Goal: Task Accomplishment & Management: Complete application form

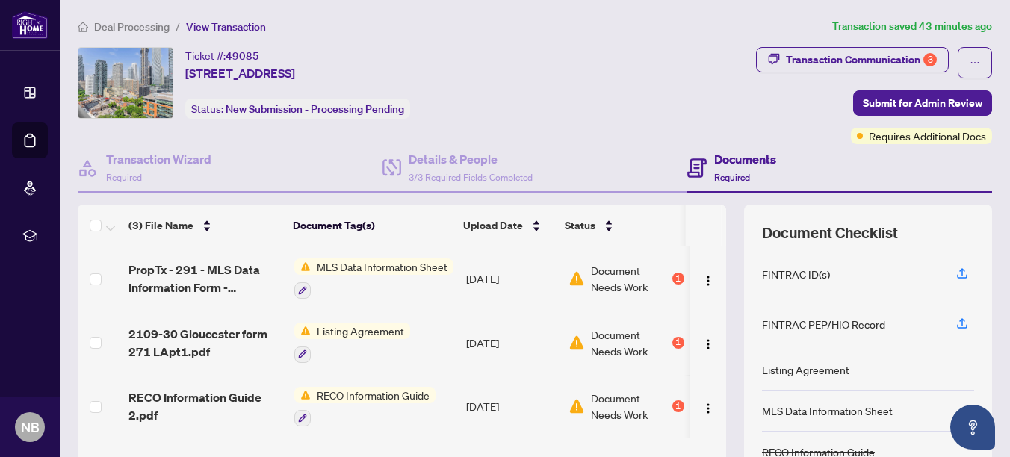
click at [342, 266] on span "MLS Data Information Sheet" at bounding box center [382, 266] width 143 height 16
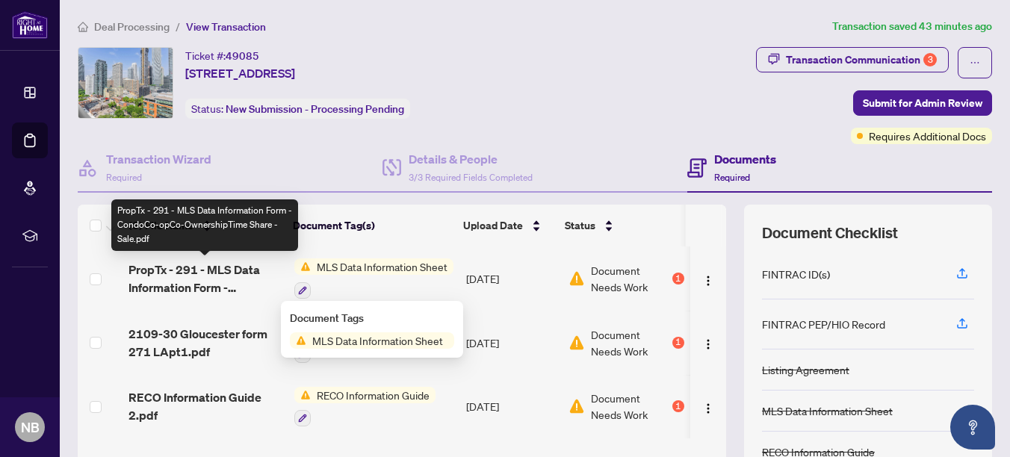
click at [179, 269] on span "PropTx - 291 - MLS Data Information Form - CondoCo-opCo-OwnershipTime Share - S…" at bounding box center [204, 279] width 153 height 36
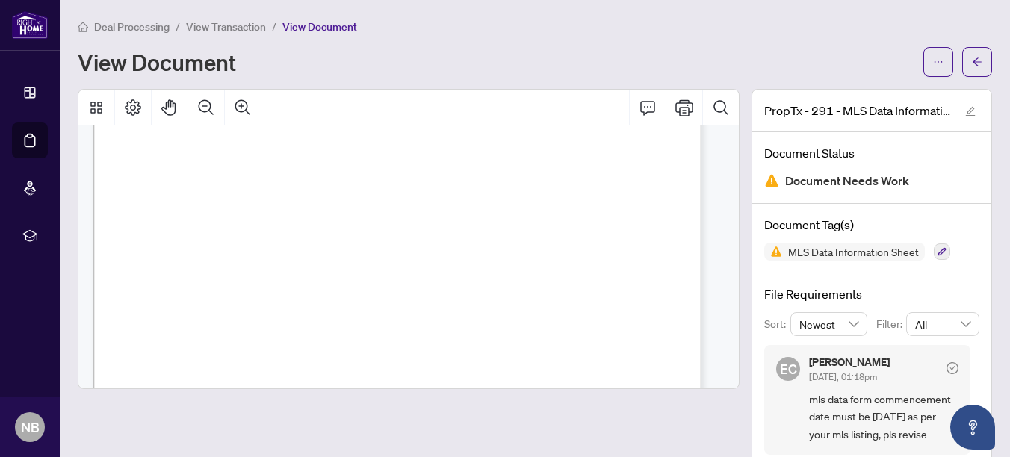
scroll to position [921, 0]
click at [972, 61] on icon "arrow-left" at bounding box center [977, 62] width 10 height 10
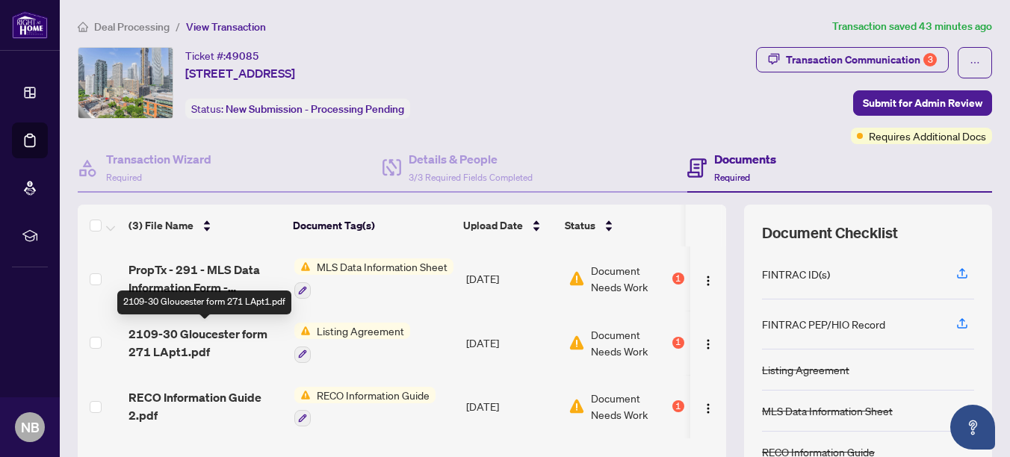
click at [176, 329] on span "2109-30 Gloucester form 271 LApt1.pdf" at bounding box center [204, 343] width 153 height 36
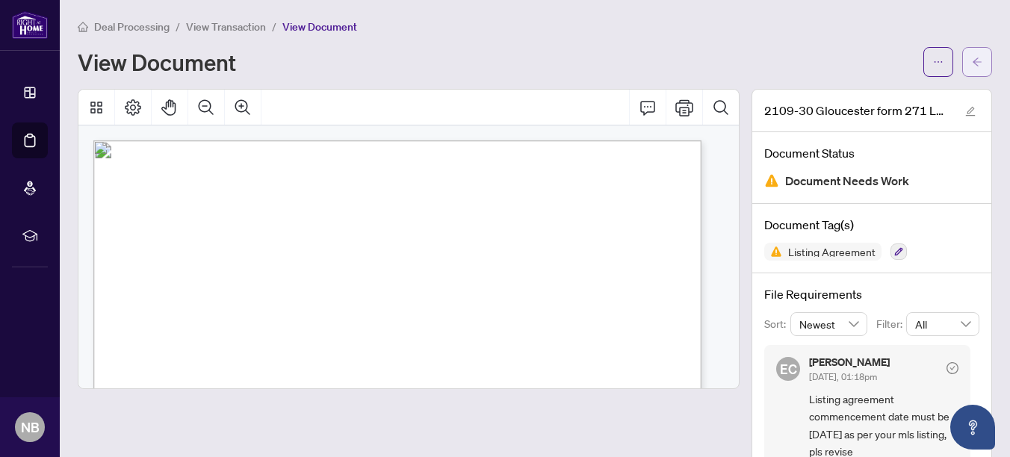
click at [972, 55] on span "button" at bounding box center [977, 62] width 10 height 24
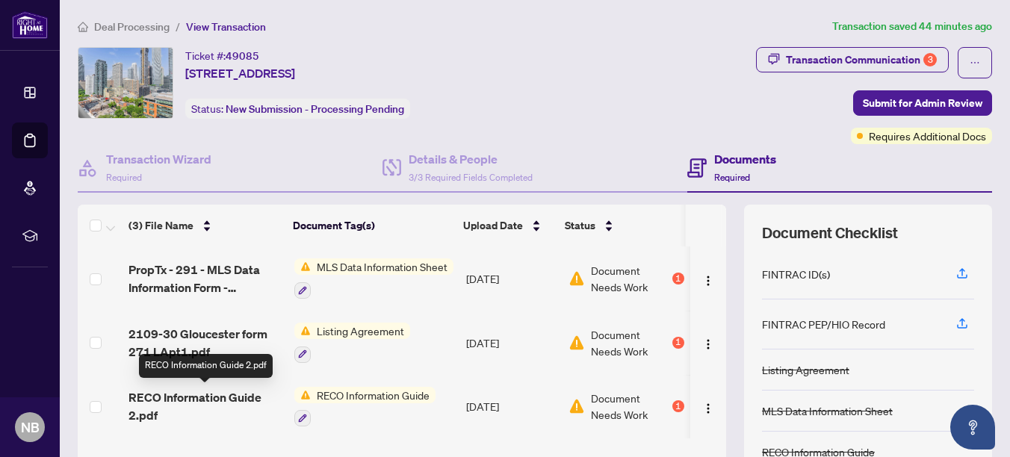
click at [204, 394] on span "RECO Information Guide 2.pdf" at bounding box center [204, 406] width 153 height 36
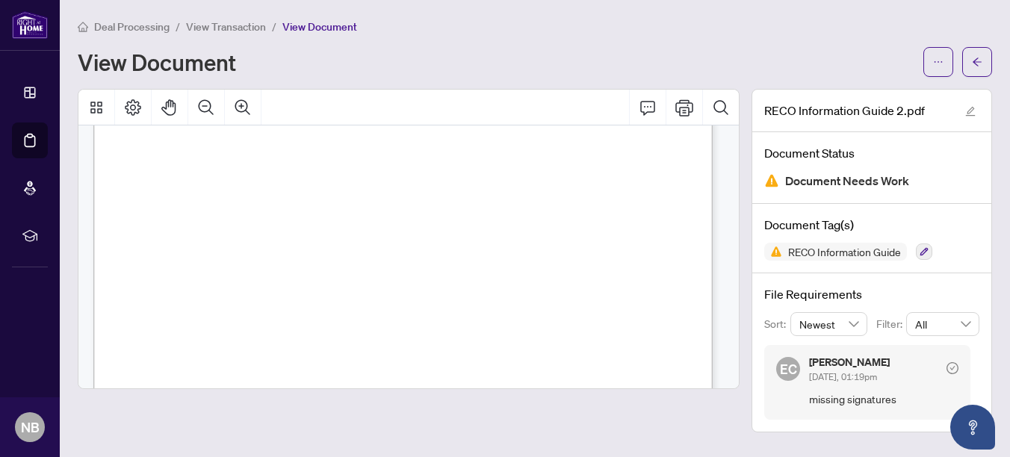
scroll to position [1372, 0]
click at [979, 61] on icon "arrow-left" at bounding box center [977, 62] width 10 height 10
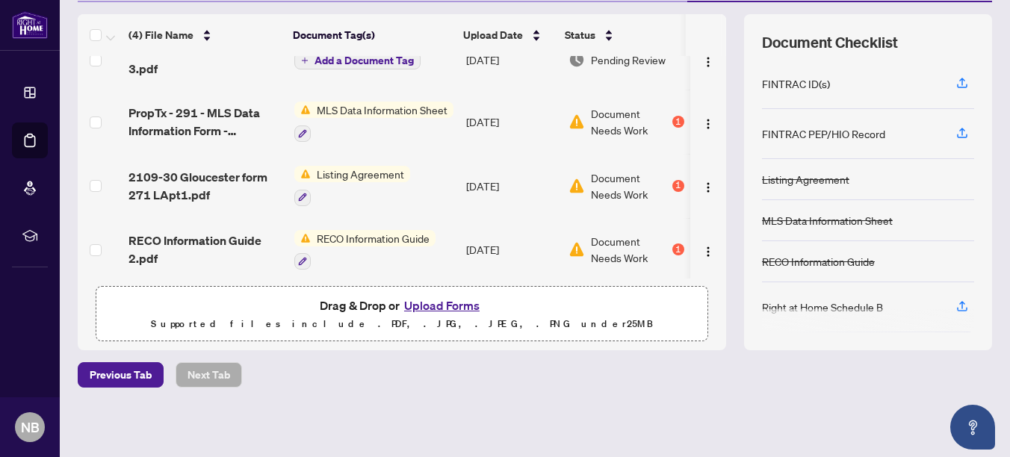
scroll to position [34, 0]
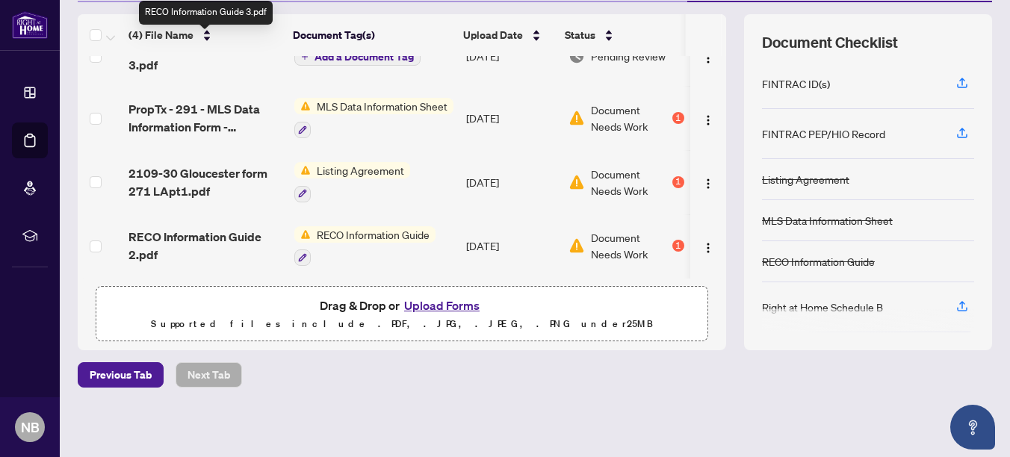
click at [142, 59] on span "RECO Information Guide 3.pdf" at bounding box center [204, 56] width 153 height 36
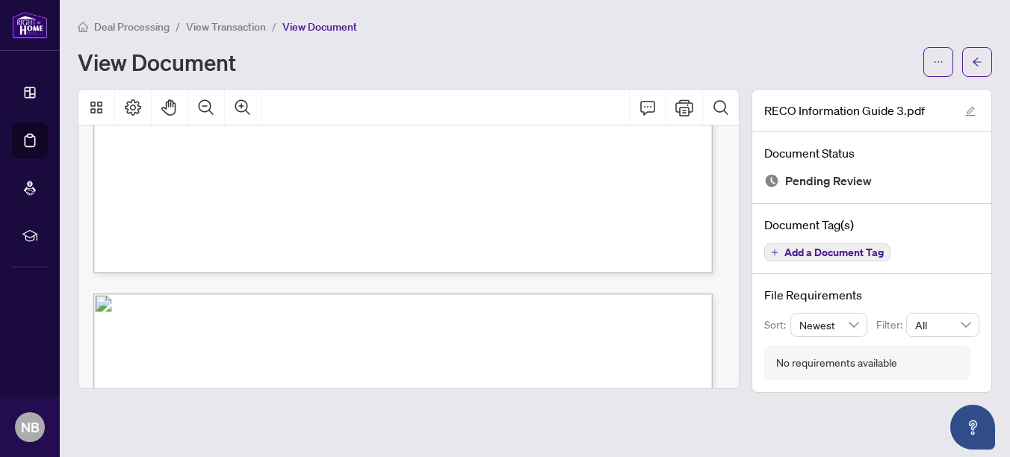
scroll to position [9923, 0]
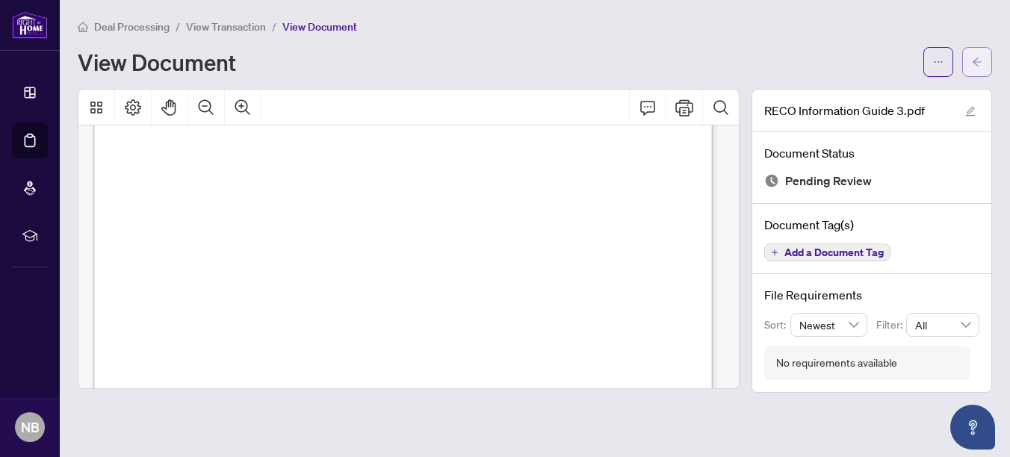
click at [984, 63] on button "button" at bounding box center [977, 62] width 30 height 30
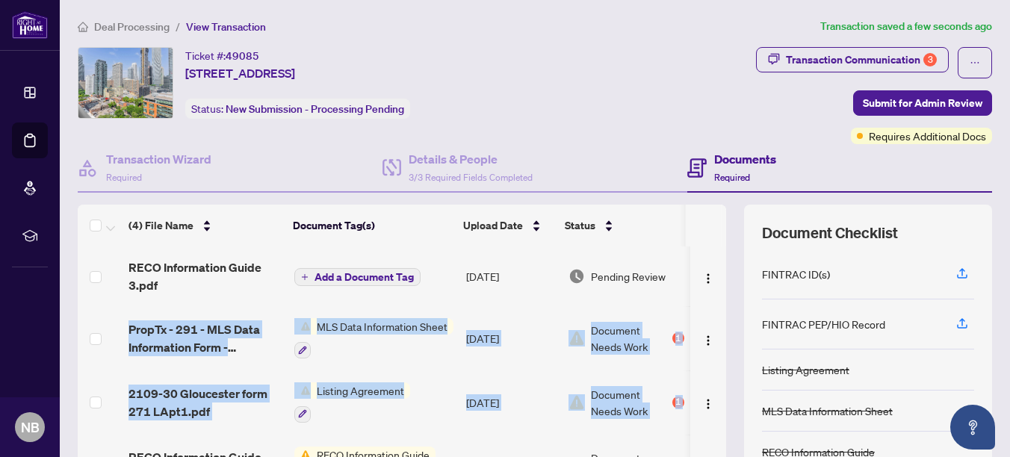
drag, startPoint x: 716, startPoint y: 353, endPoint x: 712, endPoint y: 403, distance: 50.2
click at [712, 402] on div "(4) File Name Document Tag(s) Upload Date Status RECO Information Guide 3.pdf A…" at bounding box center [535, 373] width 914 height 336
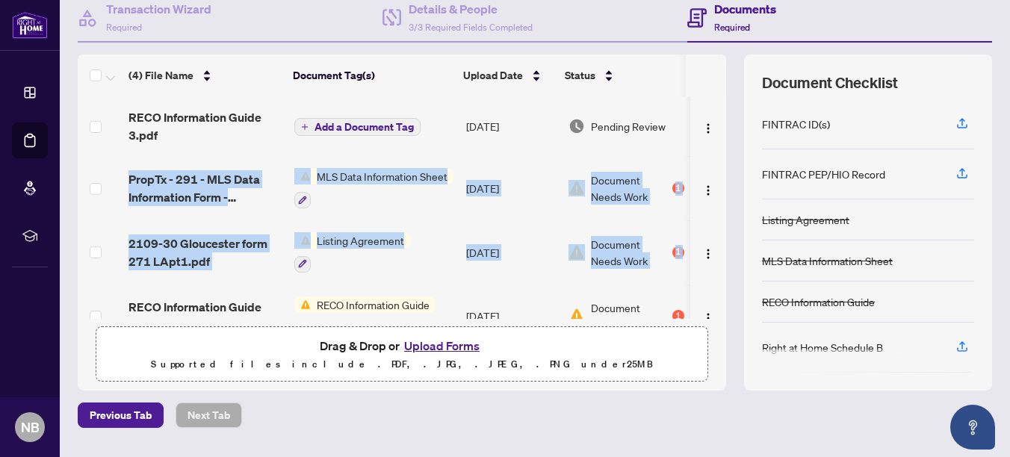
scroll to position [156, 0]
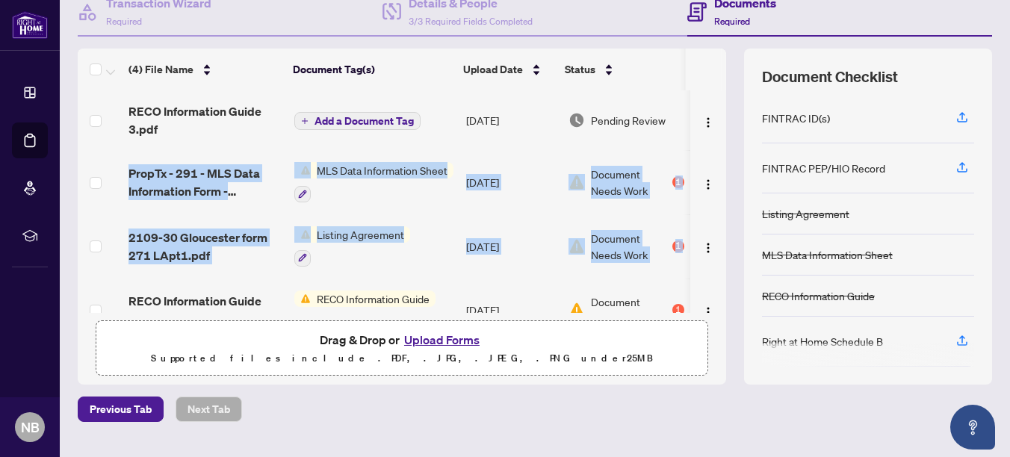
click at [436, 273] on td "Listing Agreement" at bounding box center [374, 246] width 172 height 64
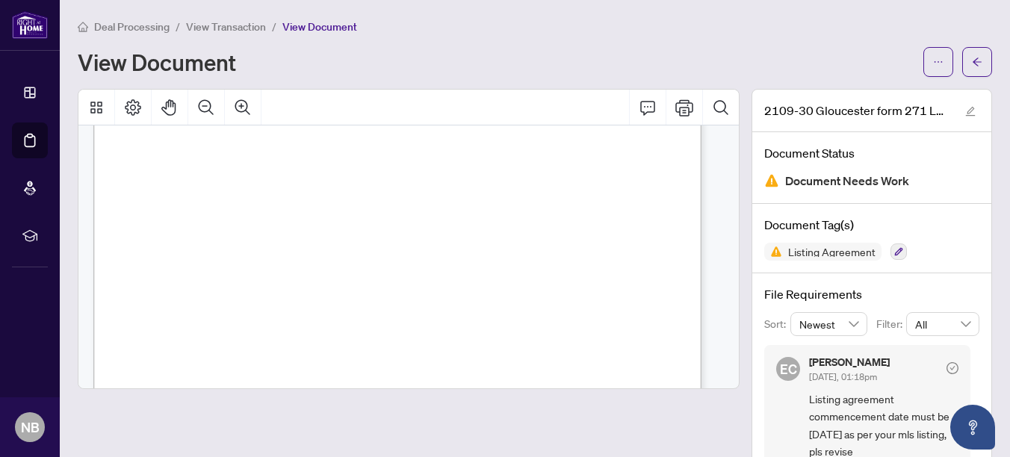
scroll to position [1481, 0]
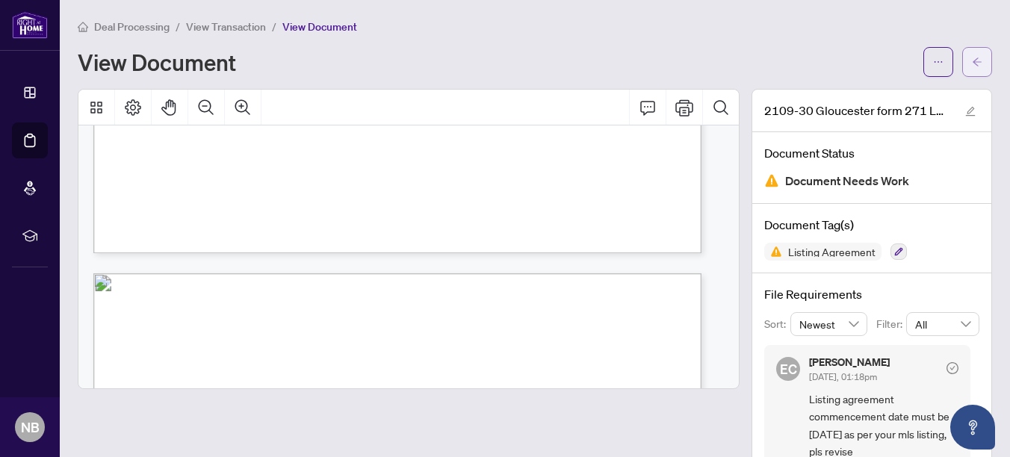
click at [972, 59] on icon "arrow-left" at bounding box center [977, 62] width 10 height 10
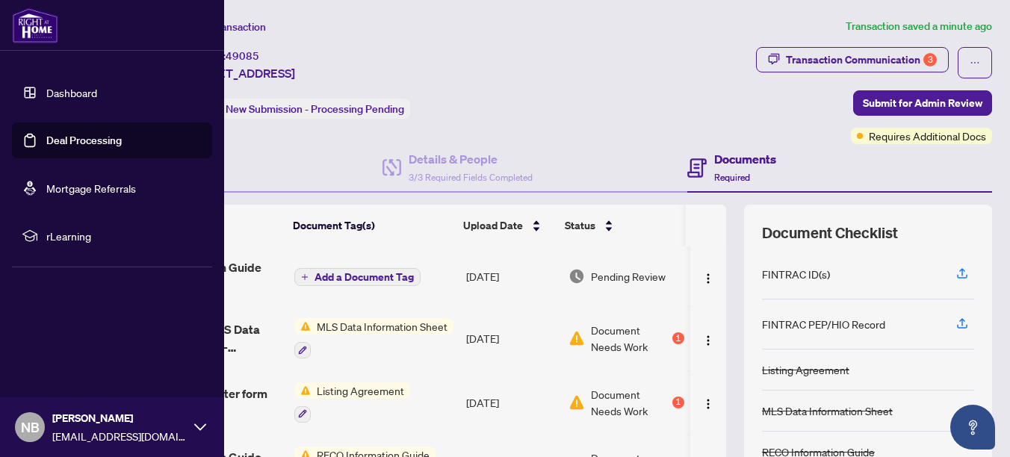
click at [50, 99] on link "Dashboard" at bounding box center [71, 92] width 51 height 13
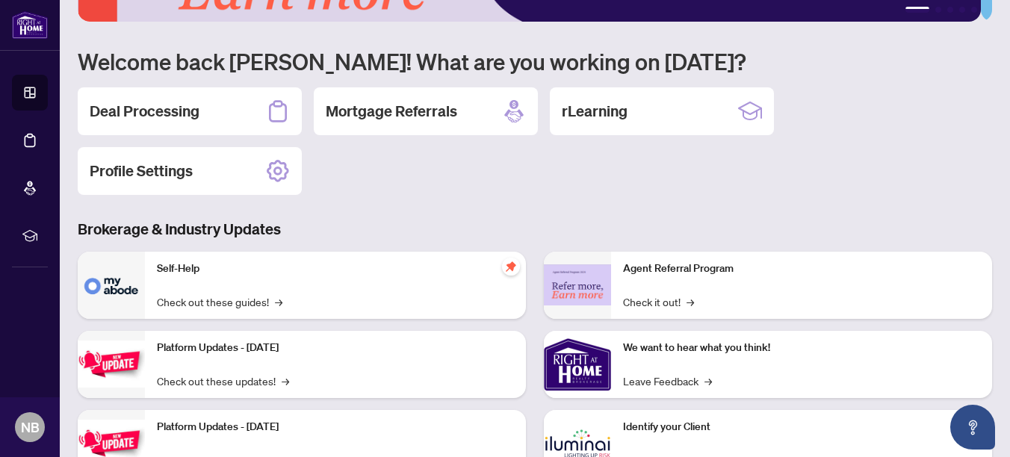
scroll to position [100, 0]
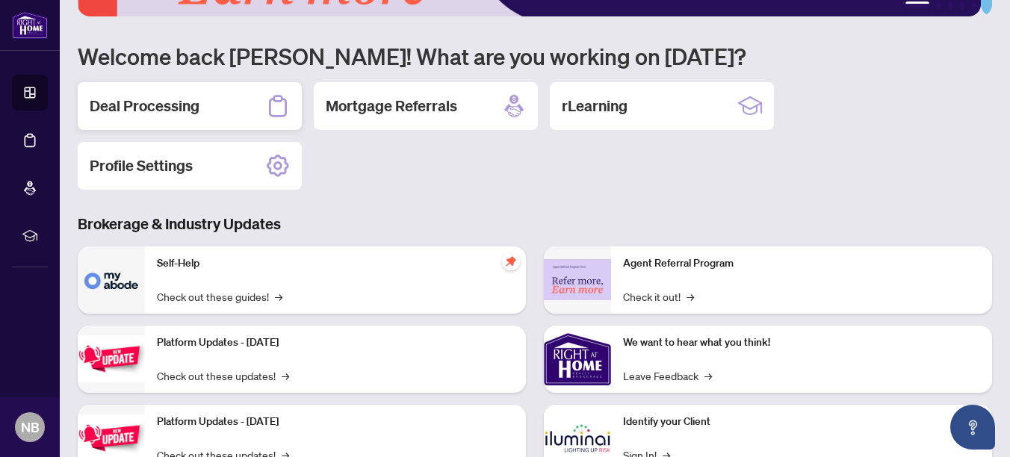
click at [119, 102] on h2 "Deal Processing" at bounding box center [145, 106] width 110 height 21
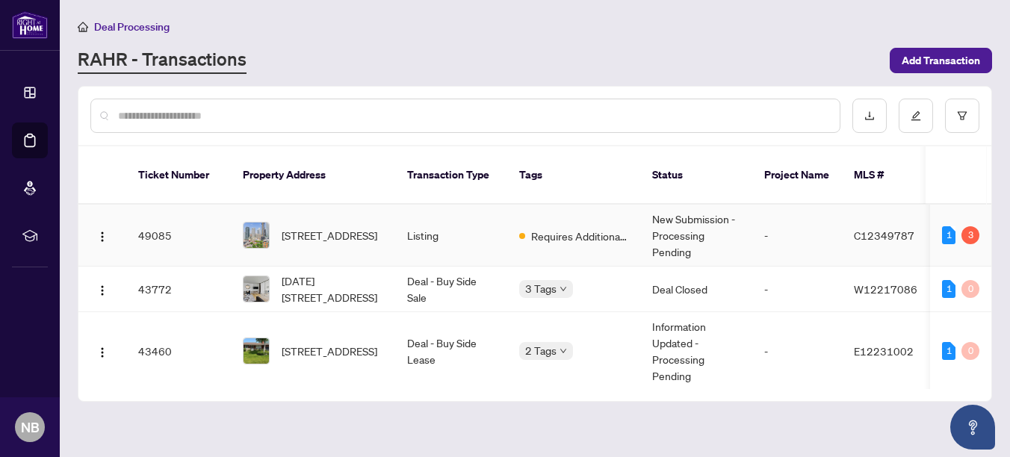
click at [322, 205] on td "2109-30 Gloucester St, Toronto, Ontario M4Y 1L8, Canada" at bounding box center [313, 236] width 164 height 62
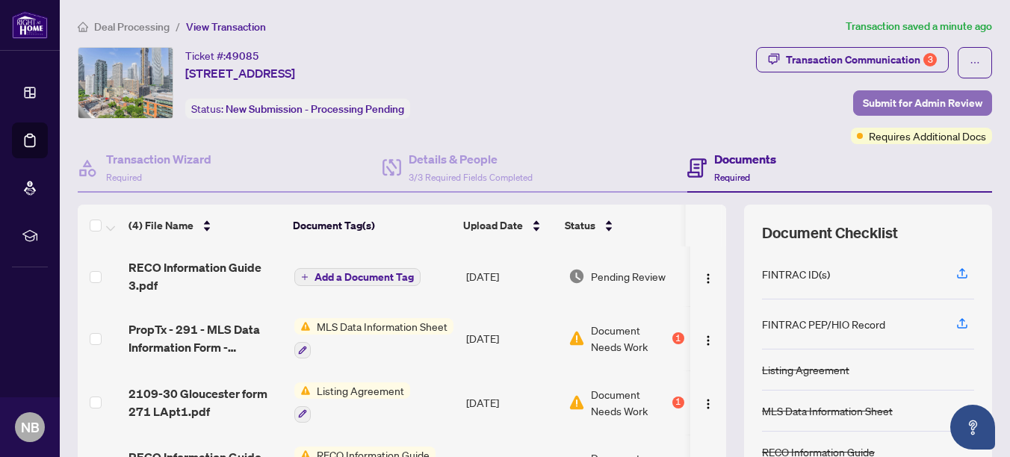
click at [914, 103] on span "Submit for Admin Review" at bounding box center [923, 103] width 120 height 24
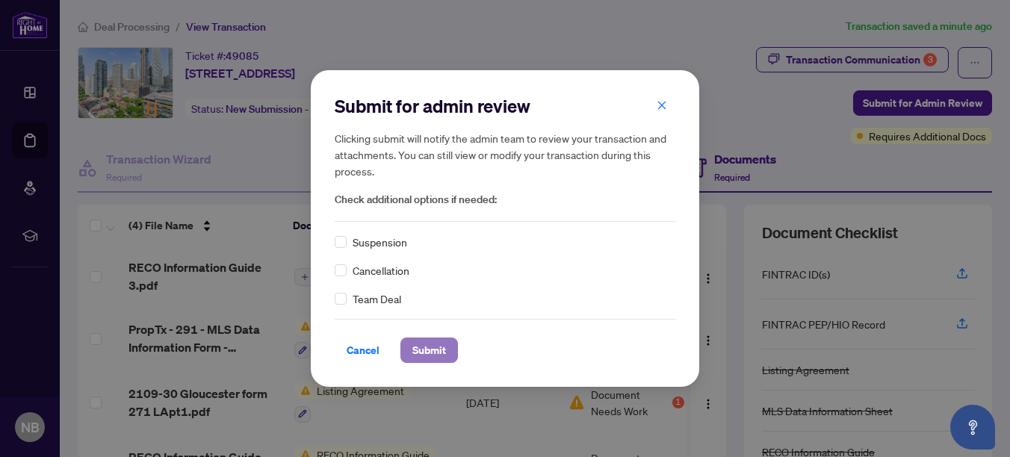
click at [431, 351] on span "Submit" at bounding box center [429, 350] width 34 height 24
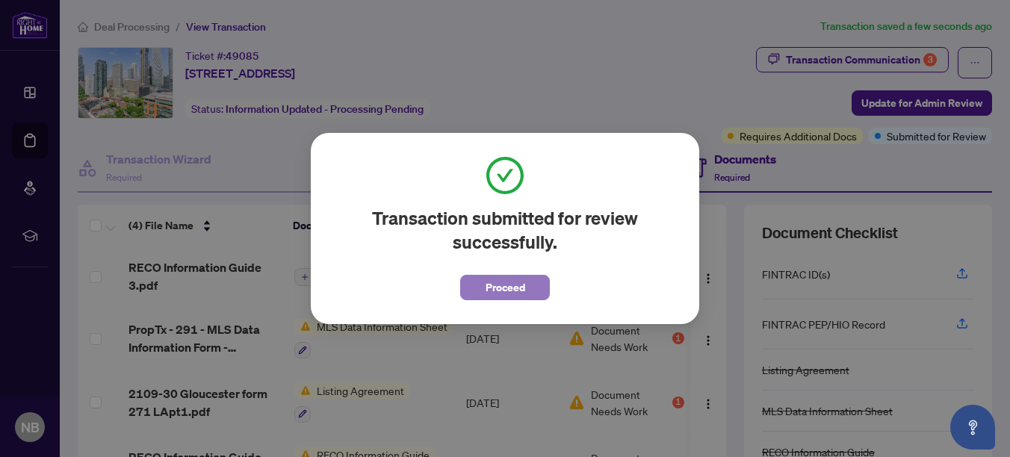
click at [502, 286] on span "Proceed" at bounding box center [506, 288] width 40 height 24
